Goal: Information Seeking & Learning: Learn about a topic

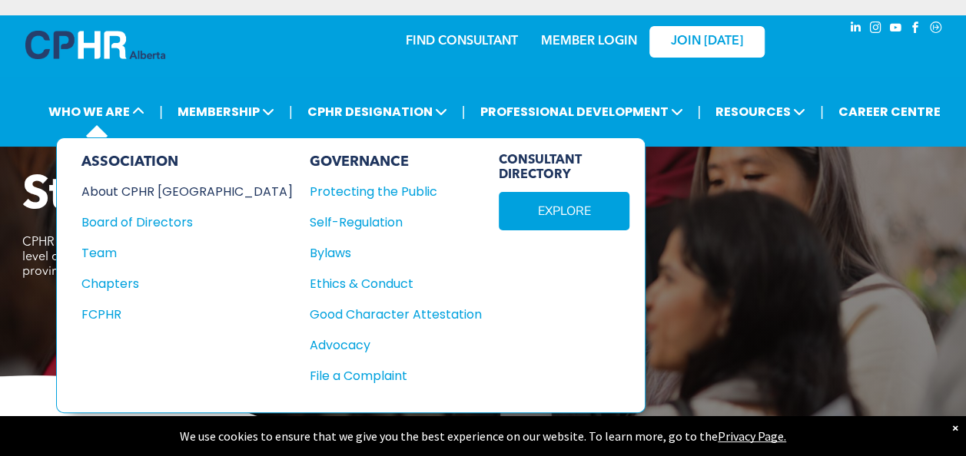
click at [142, 190] on div "About CPHR [GEOGRAPHIC_DATA]" at bounding box center [176, 191] width 191 height 19
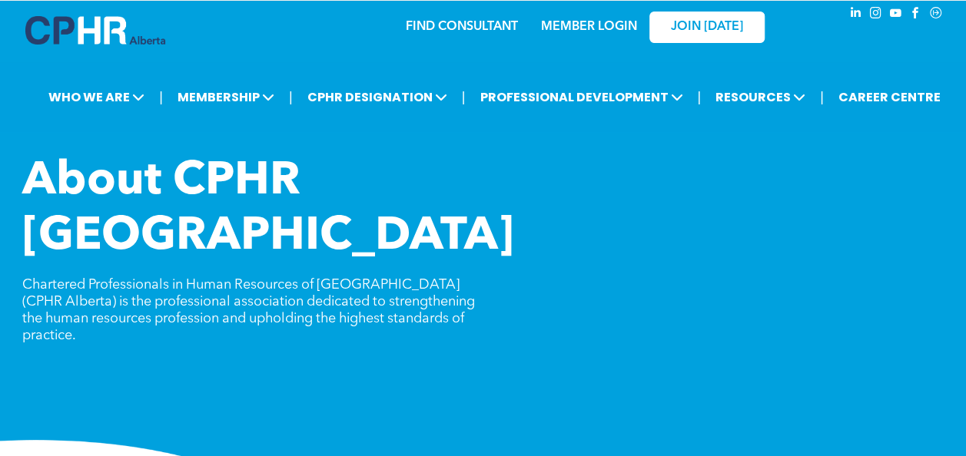
scroll to position [15, 0]
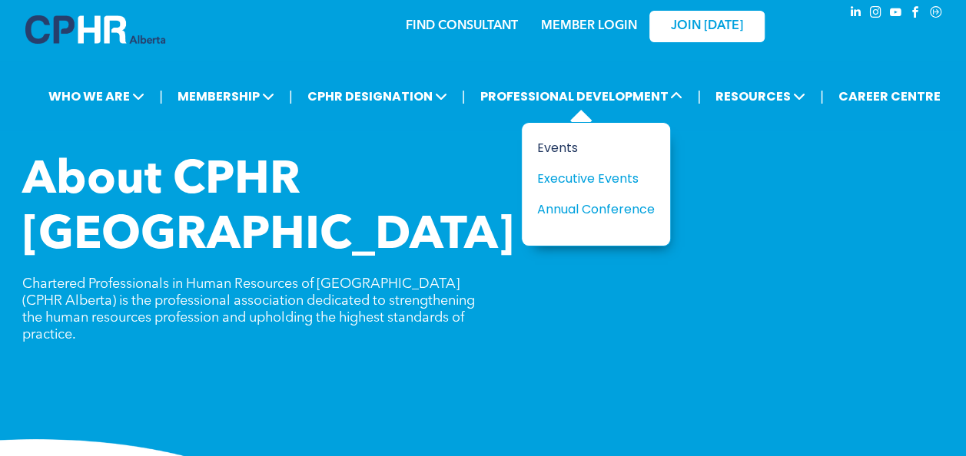
click at [558, 149] on div "Events" at bounding box center [590, 147] width 106 height 19
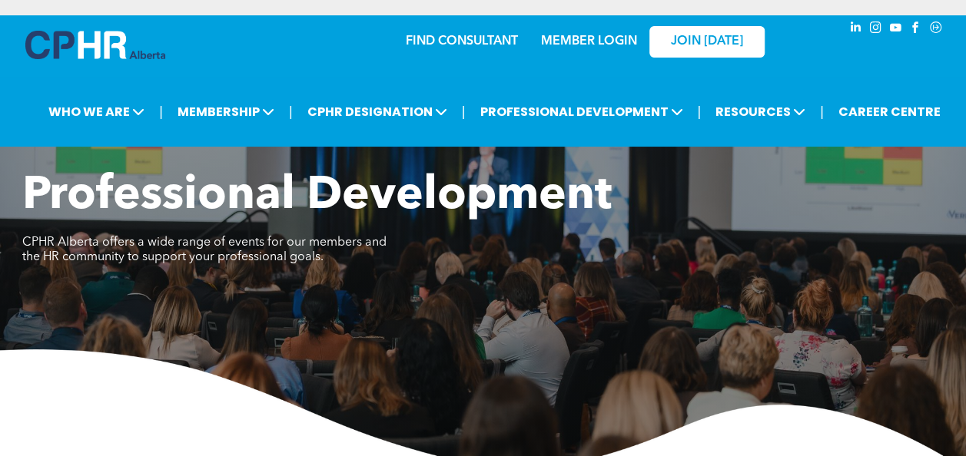
click at [316, 356] on img at bounding box center [483, 410] width 966 height 121
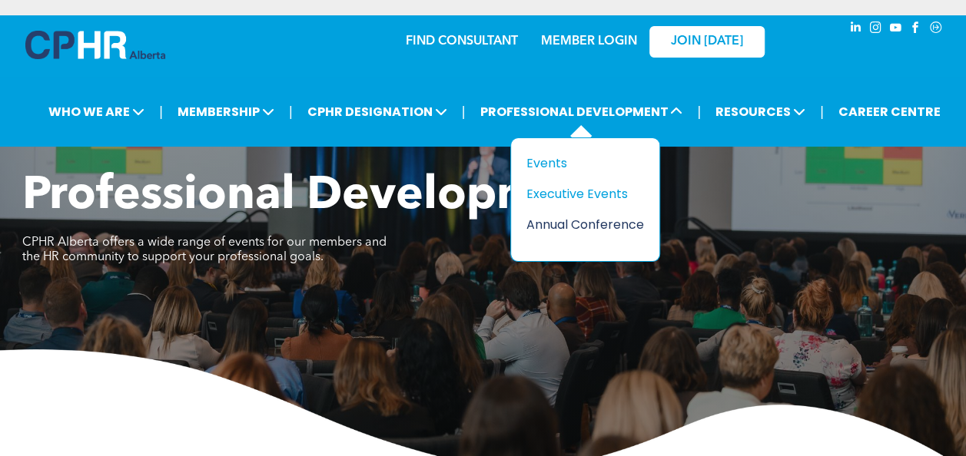
click at [570, 227] on div "Annual Conference" at bounding box center [579, 224] width 106 height 19
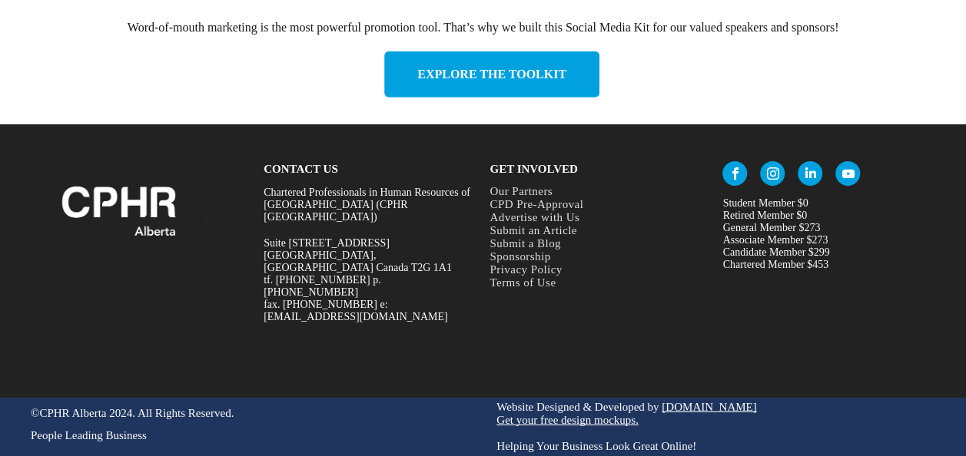
scroll to position [2421, 0]
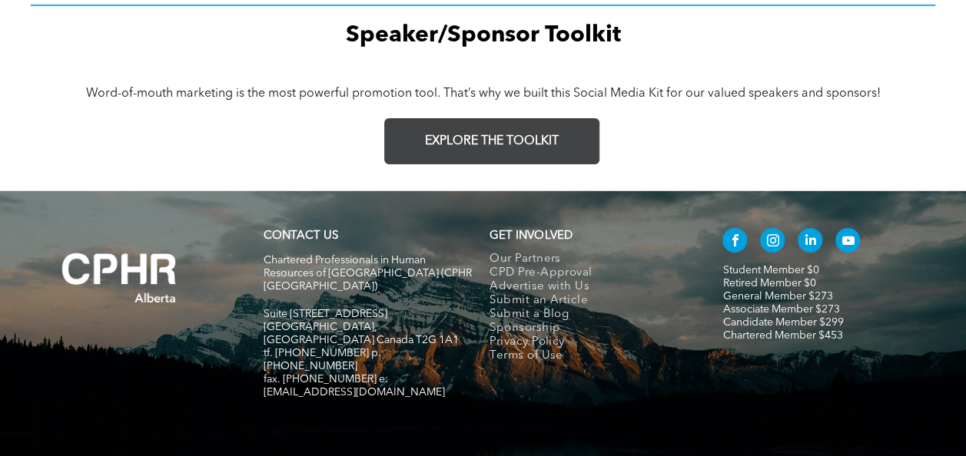
click at [502, 138] on span "EXPLORE THE TOOLKIT" at bounding box center [492, 141] width 134 height 15
